Goal: Information Seeking & Learning: Learn about a topic

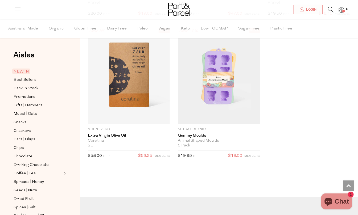
scroll to position [1397, 0]
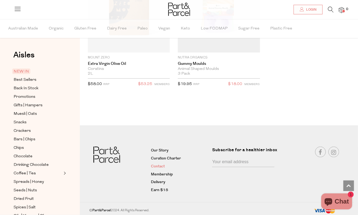
click at [156, 165] on link "Contact" at bounding box center [180, 167] width 58 height 6
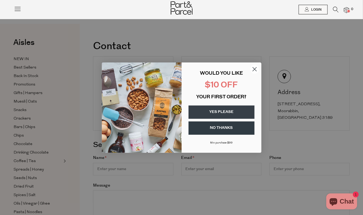
click at [254, 70] on circle "Close dialog" at bounding box center [254, 69] width 9 height 9
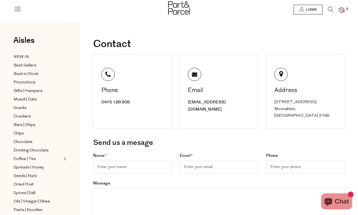
scroll to position [166, 0]
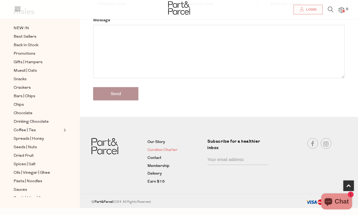
click at [154, 147] on link "Curation Charter" at bounding box center [176, 150] width 56 height 6
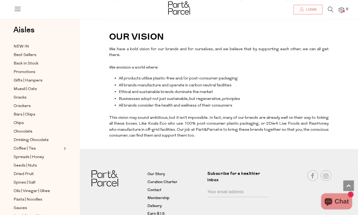
scroll to position [1331, 0]
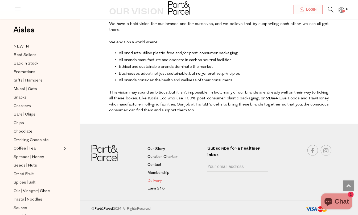
click at [149, 181] on link "Delivery" at bounding box center [176, 181] width 56 height 6
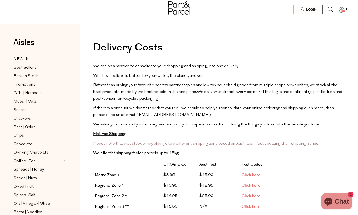
click at [252, 185] on span "Click here" at bounding box center [251, 186] width 19 height 6
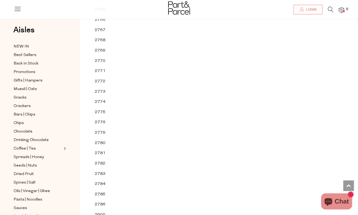
scroll to position [2627, 0]
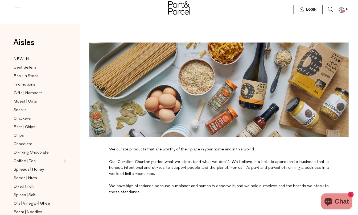
click at [174, 10] on img at bounding box center [179, 7] width 22 height 13
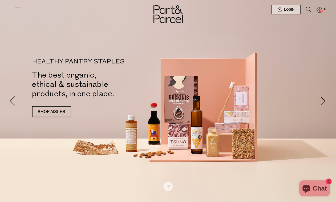
drag, startPoint x: 0, startPoint y: 0, endPoint x: 13, endPoint y: 131, distance: 131.4
click at [13, 131] on div at bounding box center [168, 101] width 336 height 202
click at [322, 10] on img at bounding box center [319, 10] width 5 height 6
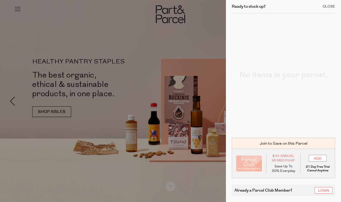
click at [331, 7] on div "Close" at bounding box center [328, 6] width 13 height 3
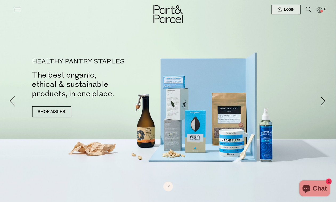
click at [15, 8] on icon at bounding box center [17, 8] width 7 height 7
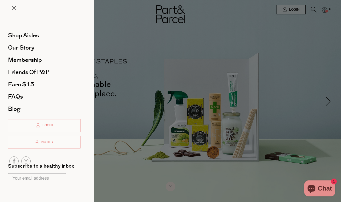
click at [16, 91] on li "FAQs" at bounding box center [44, 97] width 72 height 12
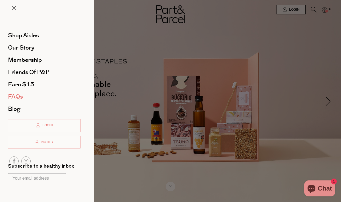
click at [16, 95] on span "FAQs" at bounding box center [15, 96] width 15 height 9
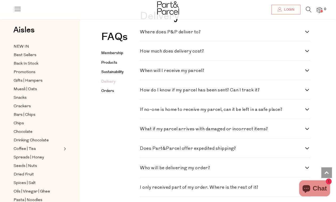
scroll to position [632, 0]
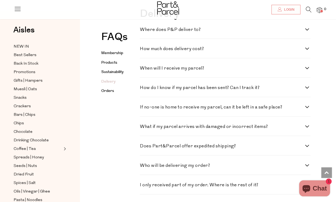
click at [308, 32] on label "Where does P&P deliver to?" at bounding box center [225, 29] width 171 height 5
click at [143, 31] on to\? "Where does P&P deliver to?" at bounding box center [141, 28] width 3 height 3
checkbox to\? "true"
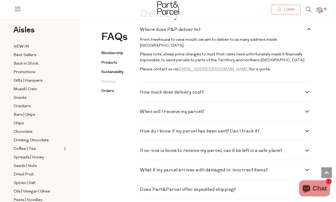
click at [307, 95] on label "How much does delivery cost?" at bounding box center [225, 92] width 171 height 5
click at [143, 94] on cost\? "How much does delivery cost?" at bounding box center [141, 91] width 3 height 3
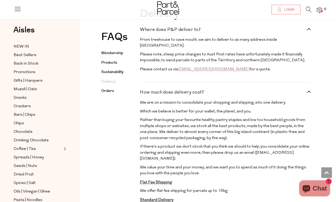
click at [307, 95] on label "How much does delivery cost?" at bounding box center [225, 92] width 171 height 5
click at [143, 94] on cost\? "How much does delivery cost?" at bounding box center [141, 91] width 3 height 3
checkbox cost\? "false"
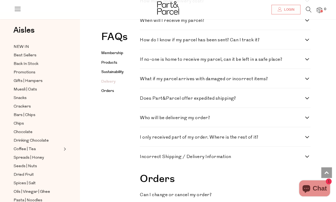
scroll to position [732, 0]
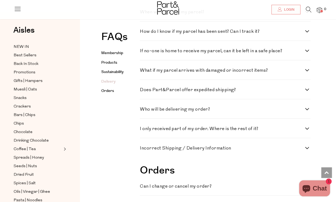
click at [306, 53] on label "If no-one is home to receive my parcel, can it be left in a safe place?" at bounding box center [225, 51] width 171 height 5
click at [143, 52] on place\? "If no-one is home to receive my parcel, can it be left in a safe place?" at bounding box center [141, 50] width 3 height 3
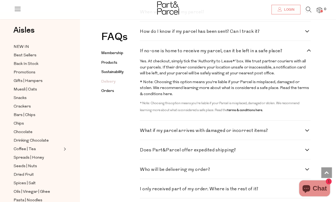
click at [306, 53] on label "If no-one is home to receive my parcel, can it be left in a safe place?" at bounding box center [225, 51] width 171 height 5
click at [143, 52] on place\? "If no-one is home to receive my parcel, can it be left in a safe place?" at bounding box center [141, 50] width 3 height 3
checkbox place\? "false"
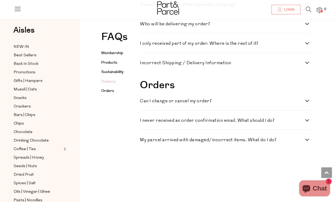
scroll to position [832, 0]
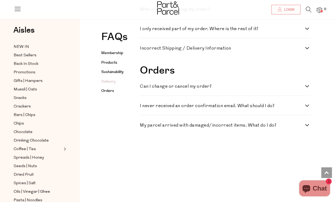
click at [308, 31] on label "I only received part of my order. Where is the rest of it?" at bounding box center [225, 29] width 171 height 5
click at [143, 30] on it\? "I only received part of my order. Where is the rest of it?" at bounding box center [141, 28] width 3 height 3
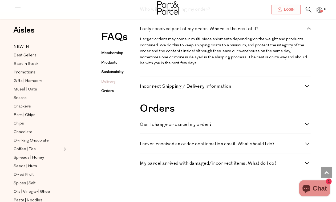
click at [308, 31] on label "I only received part of my order. Where is the rest of it?" at bounding box center [225, 29] width 171 height 5
click at [143, 30] on it\? "I only received part of my order. Where is the rest of it?" at bounding box center [141, 28] width 3 height 3
checkbox it\? "false"
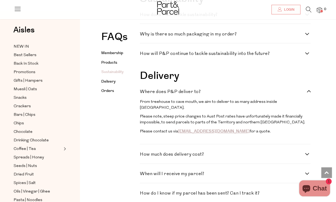
scroll to position [566, 0]
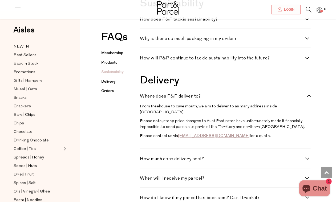
click at [305, 60] on label "How will P&P continue to tackle sustainability into the future?" at bounding box center [225, 58] width 171 height 5
click at [143, 59] on future\? "How will P&P continue to tackle sustainability into the future?" at bounding box center [141, 57] width 3 height 3
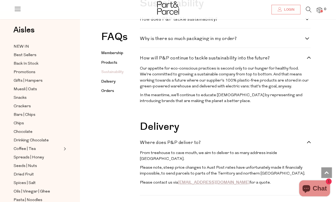
click at [308, 60] on label "How will P&P continue to tackle sustainability into the future?" at bounding box center [225, 58] width 171 height 5
click at [143, 59] on future\? "How will P&P continue to tackle sustainability into the future?" at bounding box center [141, 57] width 3 height 3
checkbox future\? "false"
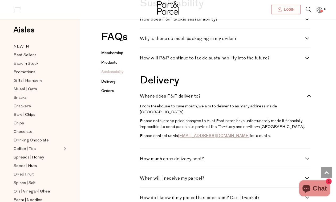
scroll to position [533, 0]
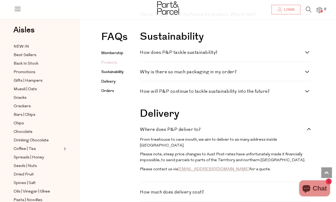
click at [306, 81] on div "Why is there so much packaging in my order? It’s important that your parcel arr…" at bounding box center [225, 71] width 171 height 19
click at [305, 74] on h4 "Why is there so much packaging in my order?" at bounding box center [222, 72] width 165 height 5
click at [143, 73] on order\? "Why is there so much packaging in my order?" at bounding box center [141, 71] width 3 height 3
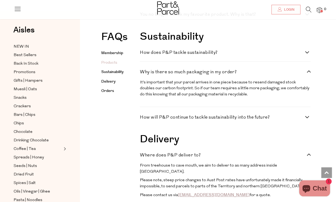
click at [305, 74] on h4 "Why is there so much packaging in my order?" at bounding box center [222, 72] width 165 height 5
click at [143, 73] on order\? "Why is there so much packaging in my order?" at bounding box center [141, 71] width 3 height 3
checkbox order\? "false"
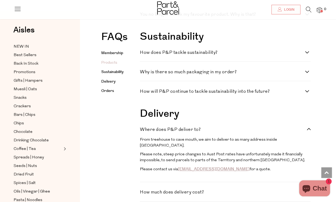
scroll to position [499, 0]
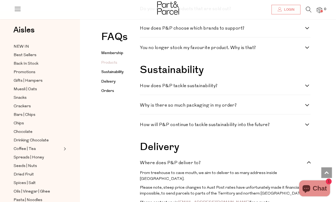
click at [307, 50] on label "You no longer stock my favourite product. Why is that?" at bounding box center [225, 48] width 171 height 5
click at [143, 49] on that\? "You no longer stock my favourite product. Why is that?" at bounding box center [141, 47] width 3 height 3
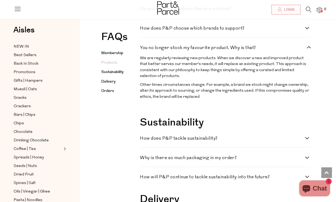
click at [307, 50] on label "You no longer stock my favourite product. Why is that?" at bounding box center [225, 48] width 171 height 5
click at [143, 49] on that\? "You no longer stock my favourite product. Why is that?" at bounding box center [141, 47] width 3 height 3
checkbox that\? "false"
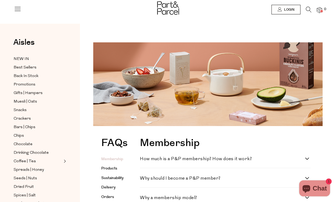
scroll to position [0, 0]
click at [170, 9] on img at bounding box center [168, 7] width 22 height 13
